Goal: Task Accomplishment & Management: Use online tool/utility

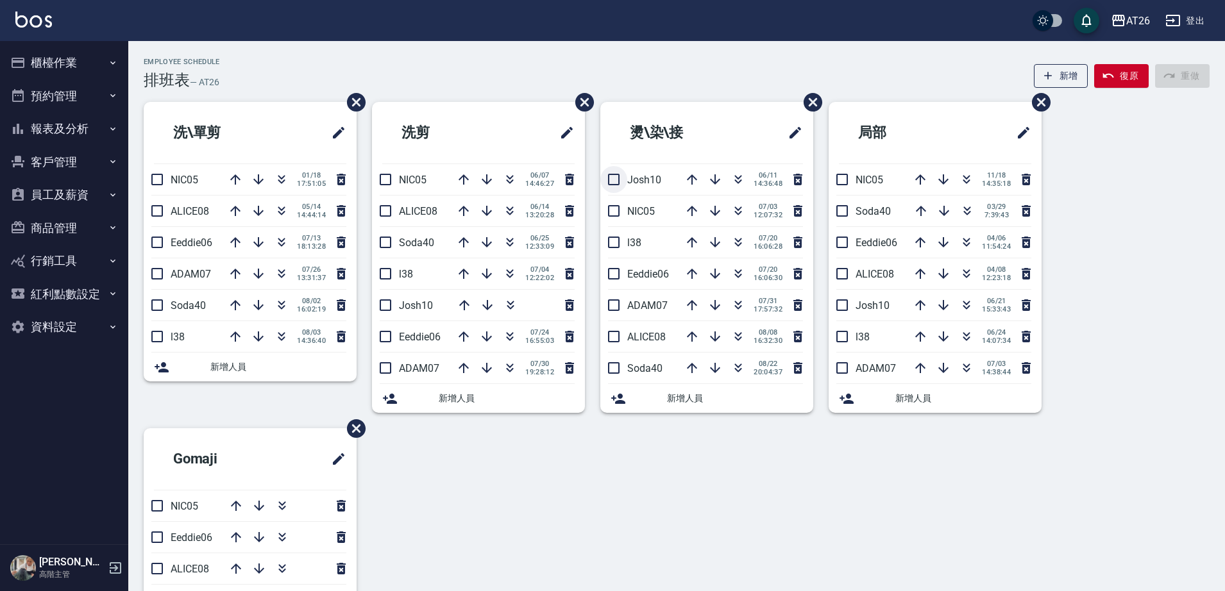
drag, startPoint x: 551, startPoint y: 64, endPoint x: 601, endPoint y: 173, distance: 120.6
click at [601, 173] on div "Employee Schedule 排班表 — AT26 新增 復原 重做 洗\單剪 NIC05 [DATE] 17:51:05 ALICE08 [DATE]…" at bounding box center [676, 400] width 1097 height 719
drag, startPoint x: 0, startPoint y: 499, endPoint x: 10, endPoint y: 451, distance: 49.2
click at [6, 497] on nav "櫃檯作業 打帳單 帳單列表 掛單列表 座位開單 營業儀表板 現金收支登錄 高階收支登錄 材料自購登錄 每日結帳 排班表 現場電腦打卡 掃碼打卡 預約管理 預約…" at bounding box center [64, 293] width 128 height 504
drag, startPoint x: 92, startPoint y: 298, endPoint x: 86, endPoint y: 304, distance: 8.6
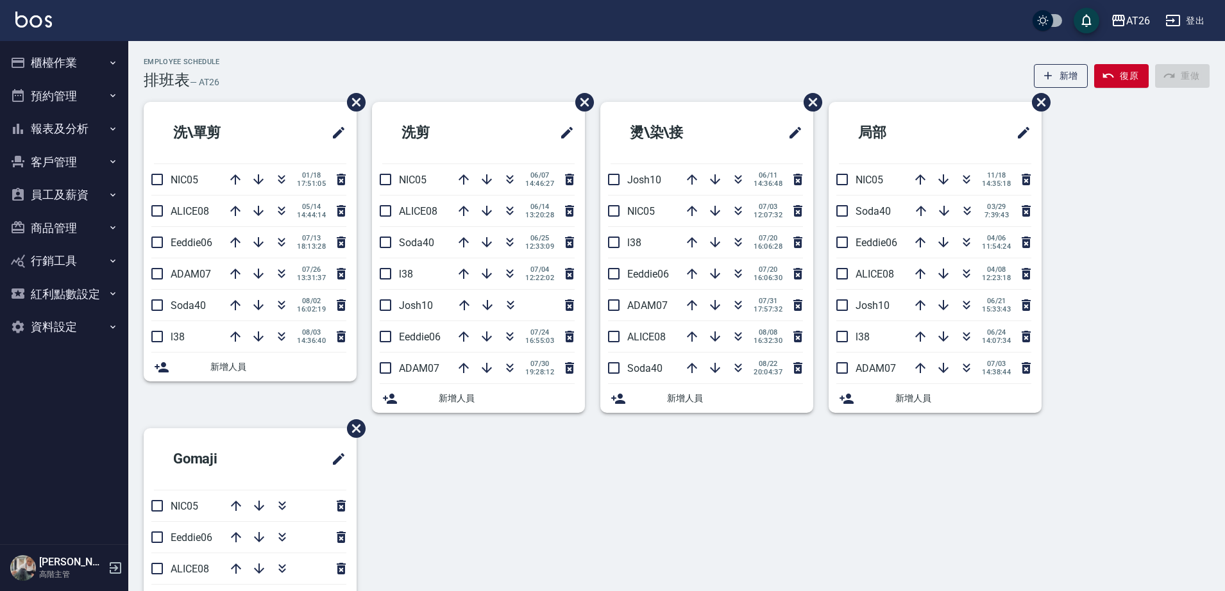
click at [89, 299] on button "紅利點數設定" at bounding box center [64, 294] width 118 height 33
click at [62, 338] on link "紅利點數紀錄" at bounding box center [64, 331] width 118 height 30
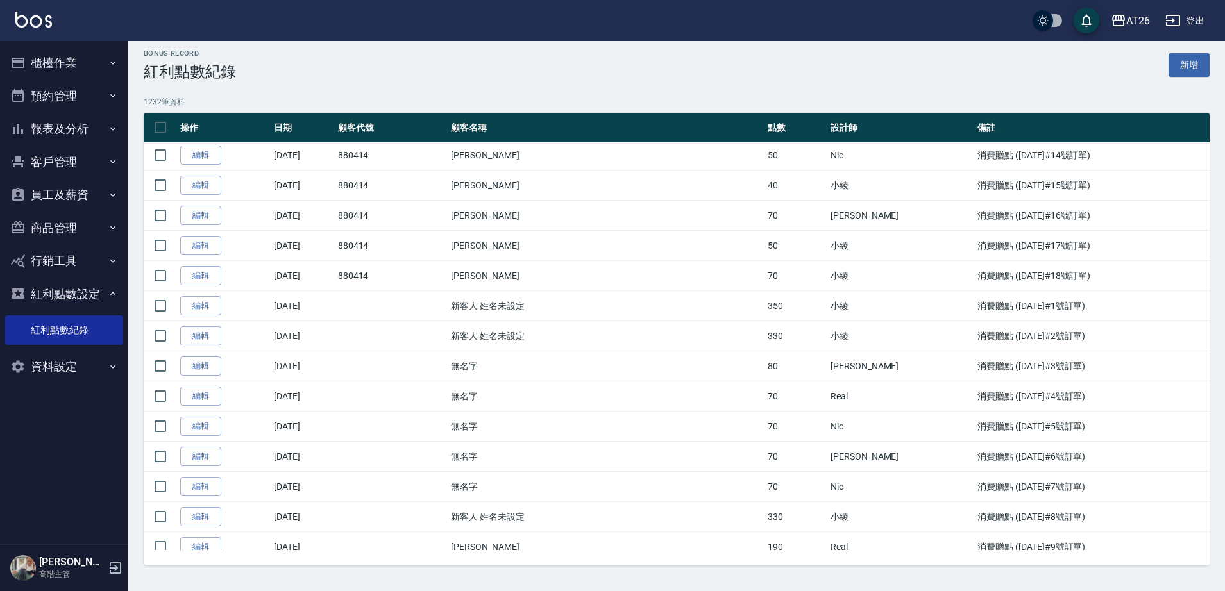
scroll to position [36740, 0]
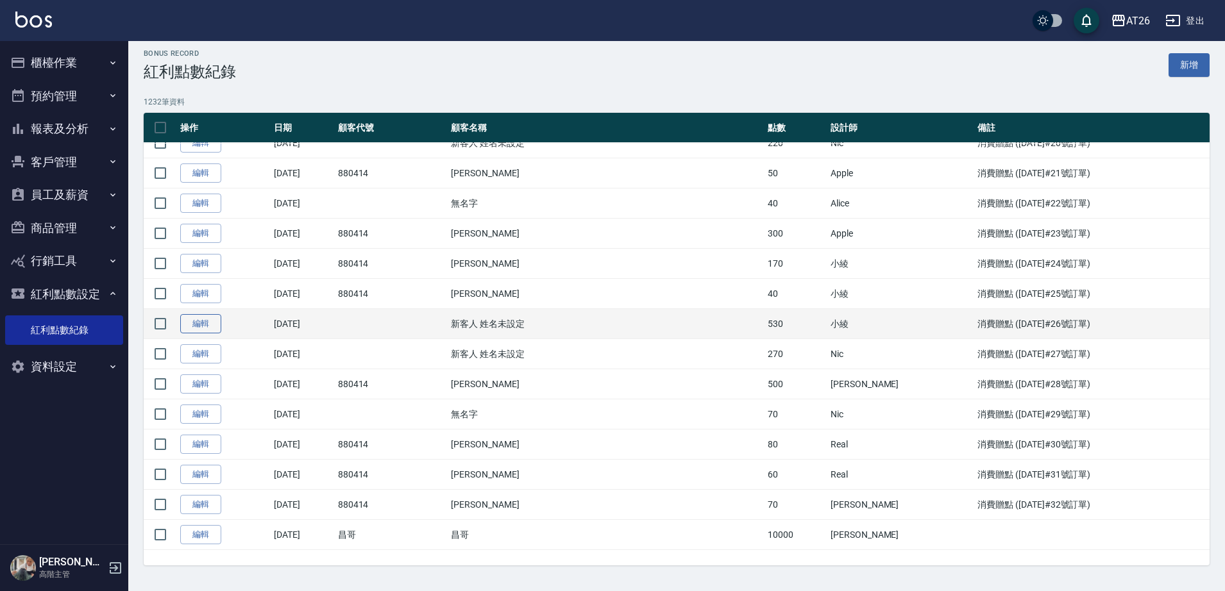
click at [218, 320] on link "編輯" at bounding box center [200, 324] width 41 height 20
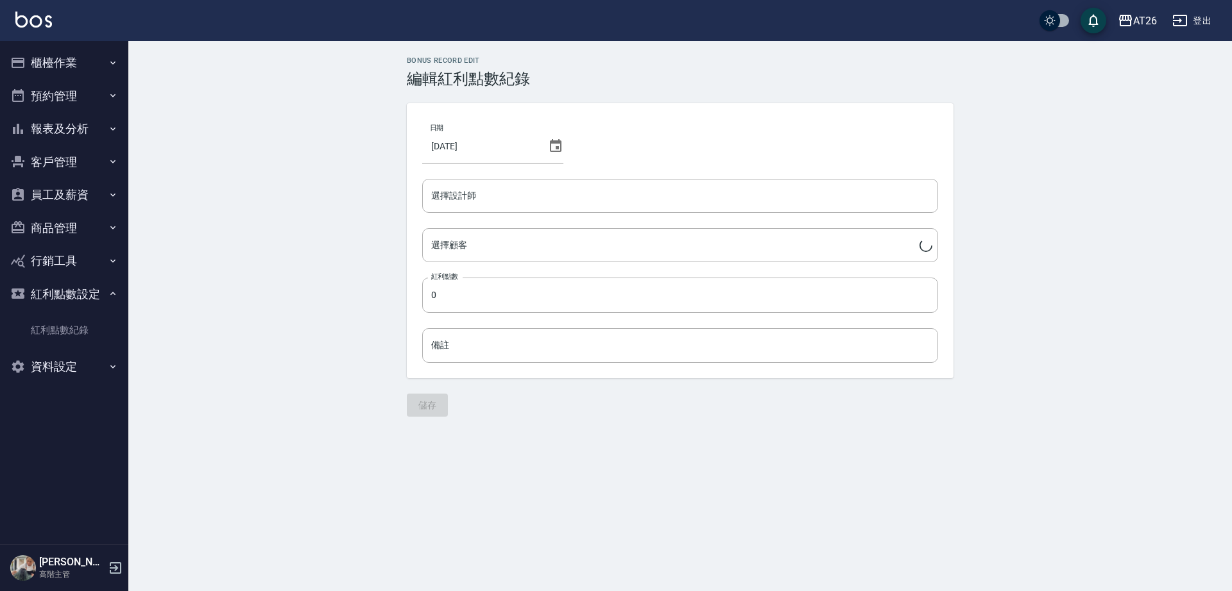
type input "Soda-40"
type input "530"
type input "消費贈點 ([DATE]#26號訂單)"
type input "新客人 姓名未設定/0976650102"
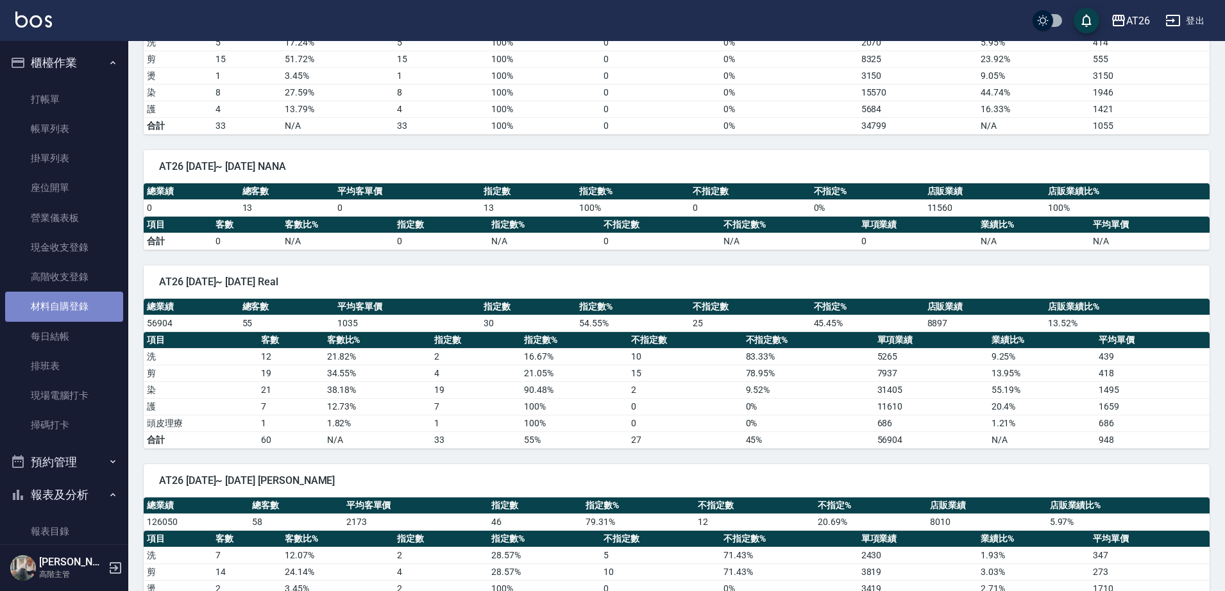
click at [76, 309] on link "材料自購登錄" at bounding box center [64, 307] width 118 height 30
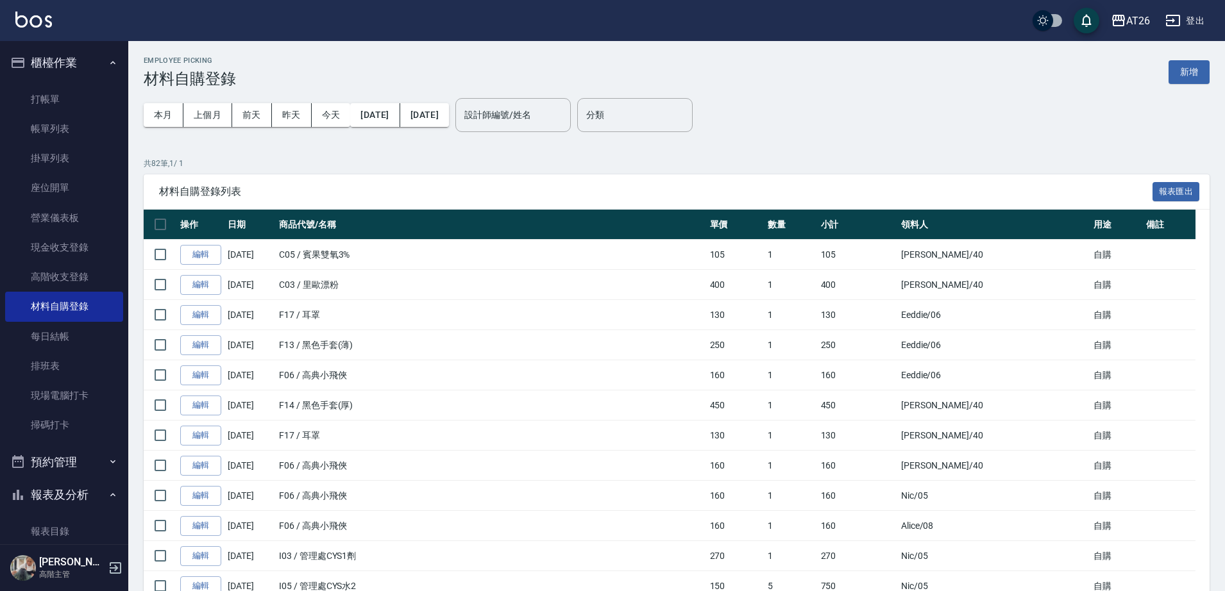
drag, startPoint x: 1191, startPoint y: 65, endPoint x: 896, endPoint y: 17, distance: 298.9
click at [1191, 63] on button "新增" at bounding box center [1189, 72] width 41 height 24
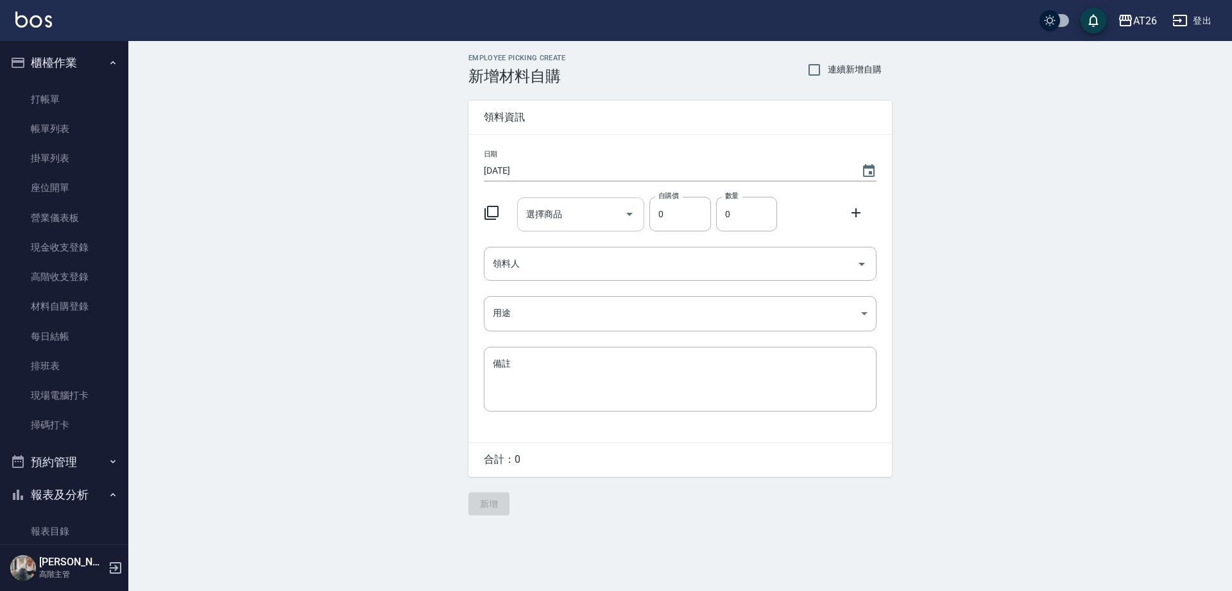
click at [563, 212] on input "選擇商品" at bounding box center [571, 214] width 97 height 22
click at [565, 208] on input "保鮮膜保" at bounding box center [571, 214] width 97 height 22
click at [568, 212] on input "保鮮膜保" at bounding box center [571, 214] width 97 height 22
type input "保鮮膜"
type input "85"
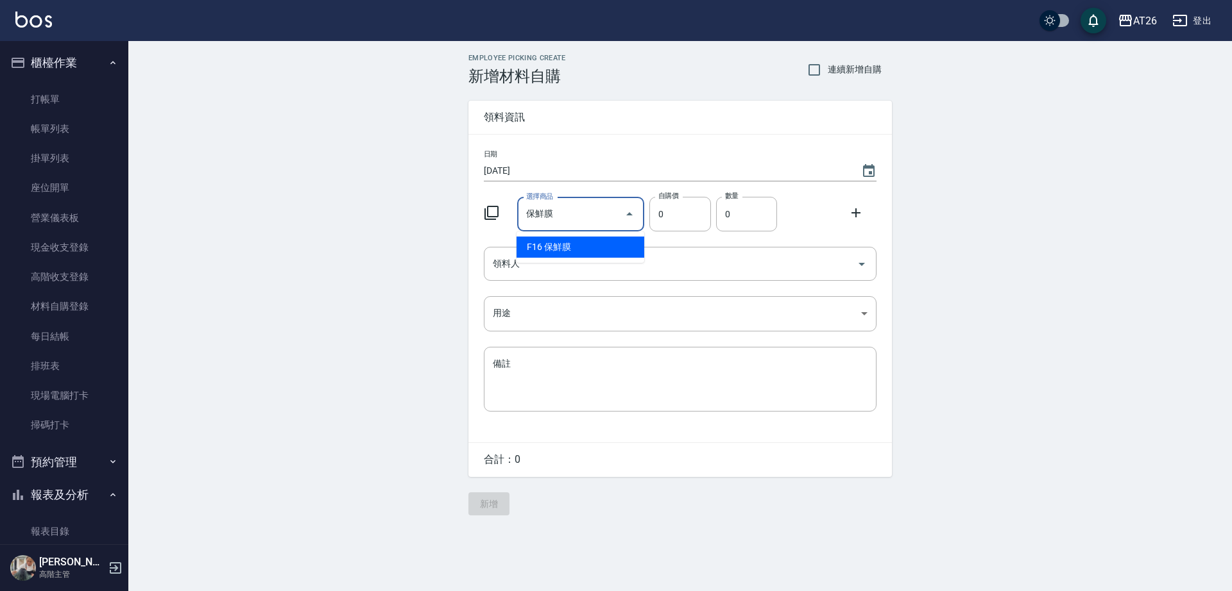
type input "1"
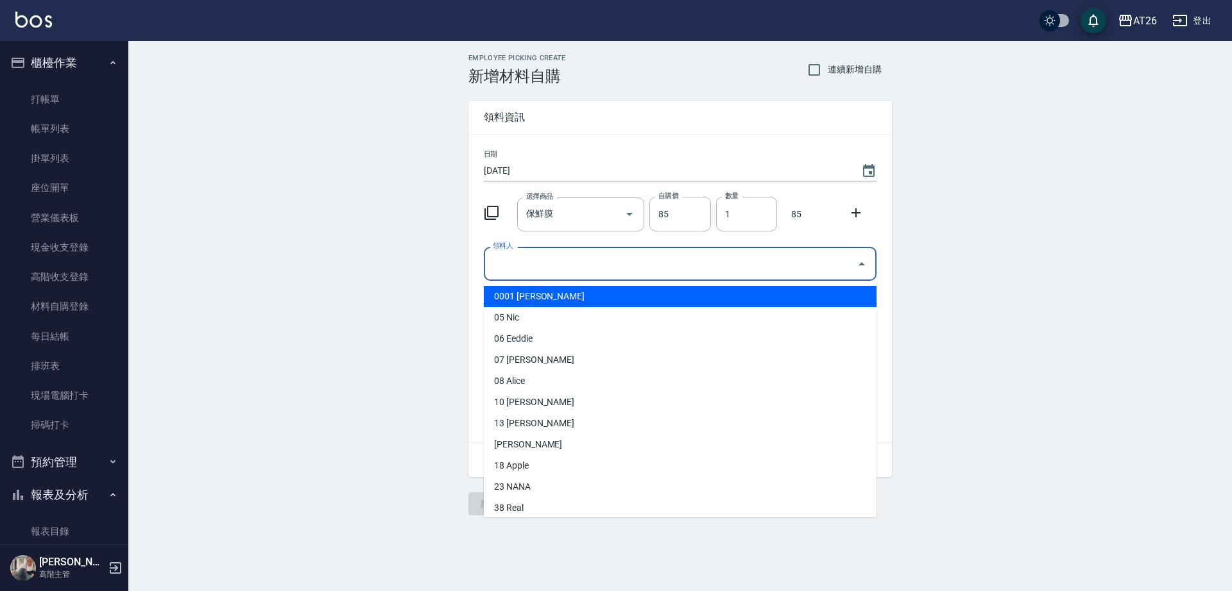
click at [522, 271] on input "領料人" at bounding box center [670, 264] width 362 height 22
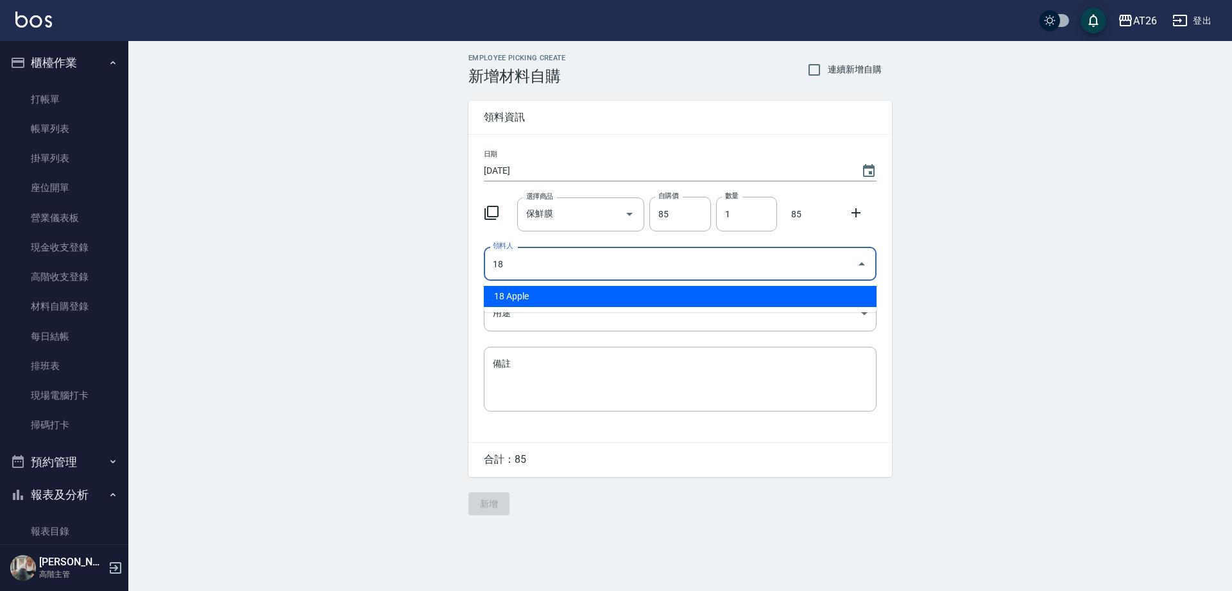
type input "18 Apple"
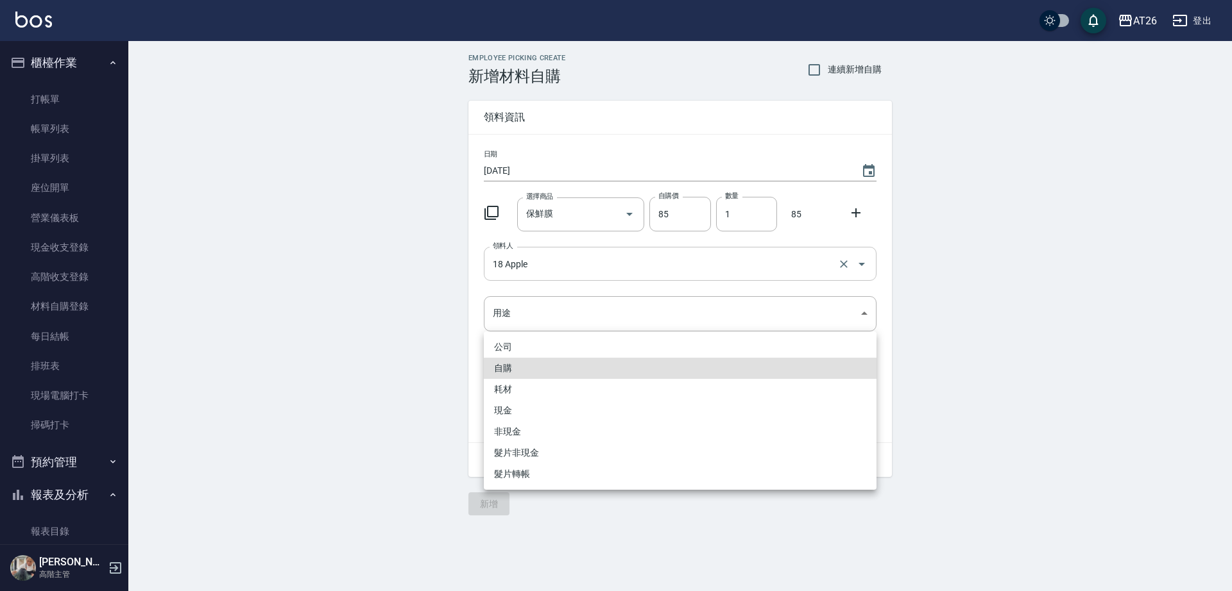
type input "自購"
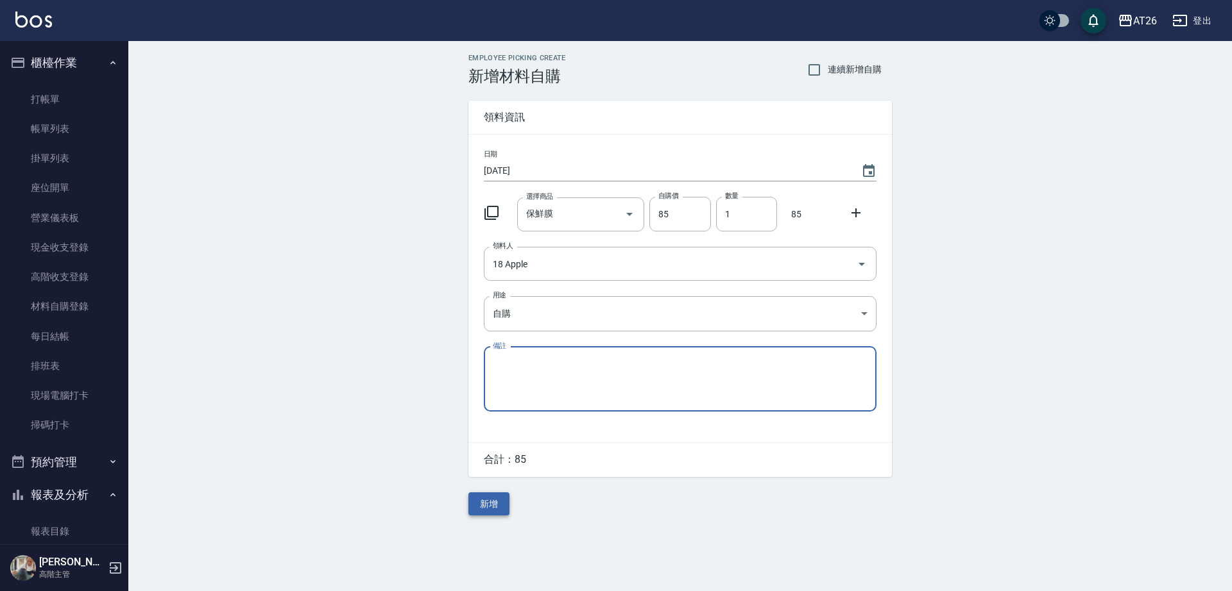
click at [495, 512] on button "新增" at bounding box center [488, 505] width 41 height 24
